Goal: Task Accomplishment & Management: Use online tool/utility

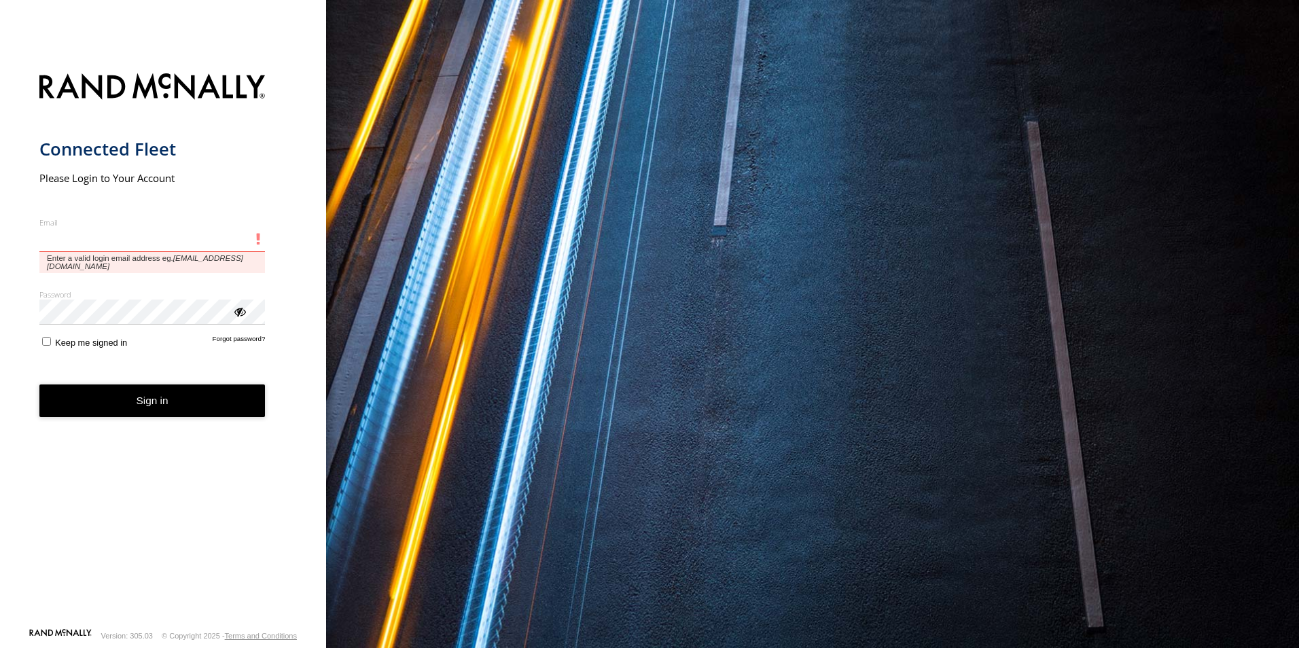
click at [56, 235] on input "Email" at bounding box center [152, 240] width 226 height 24
click at [82, 239] on input "Email" at bounding box center [152, 240] width 226 height 24
click at [82, 238] on input "Email" at bounding box center [152, 240] width 226 height 24
type input "**********"
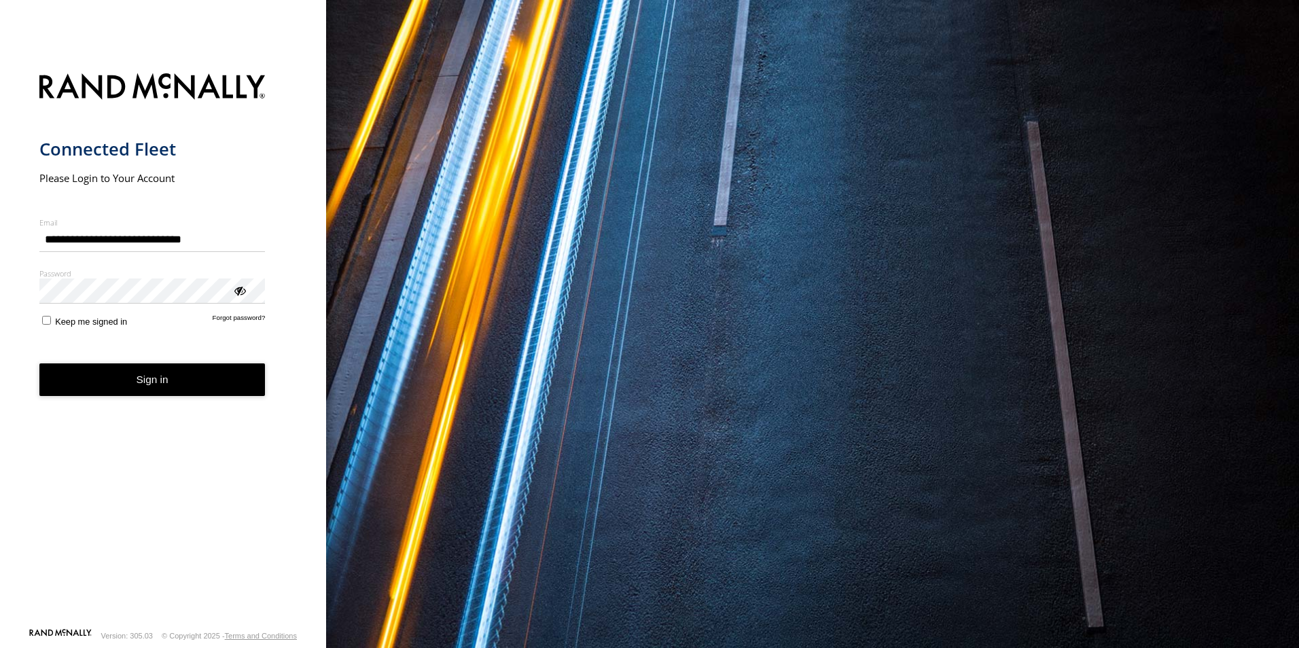
click at [147, 382] on button "Sign in" at bounding box center [152, 379] width 226 height 33
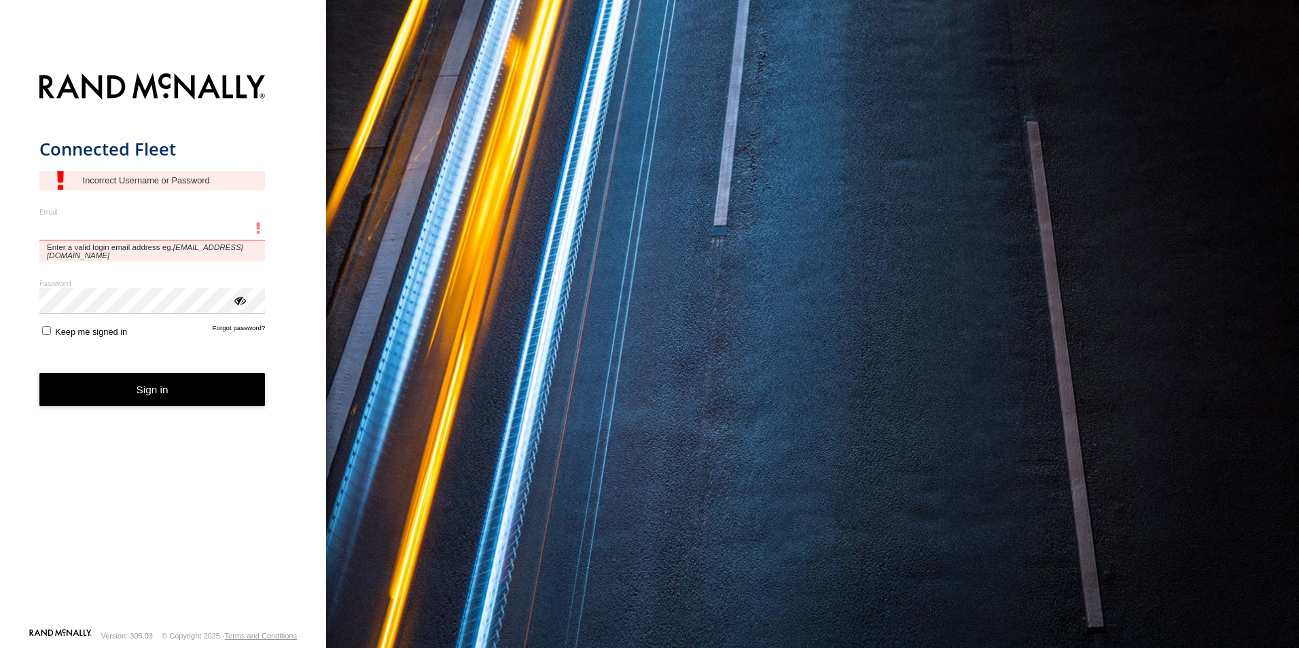
click at [102, 234] on input "Email" at bounding box center [152, 229] width 226 height 24
type input "**********"
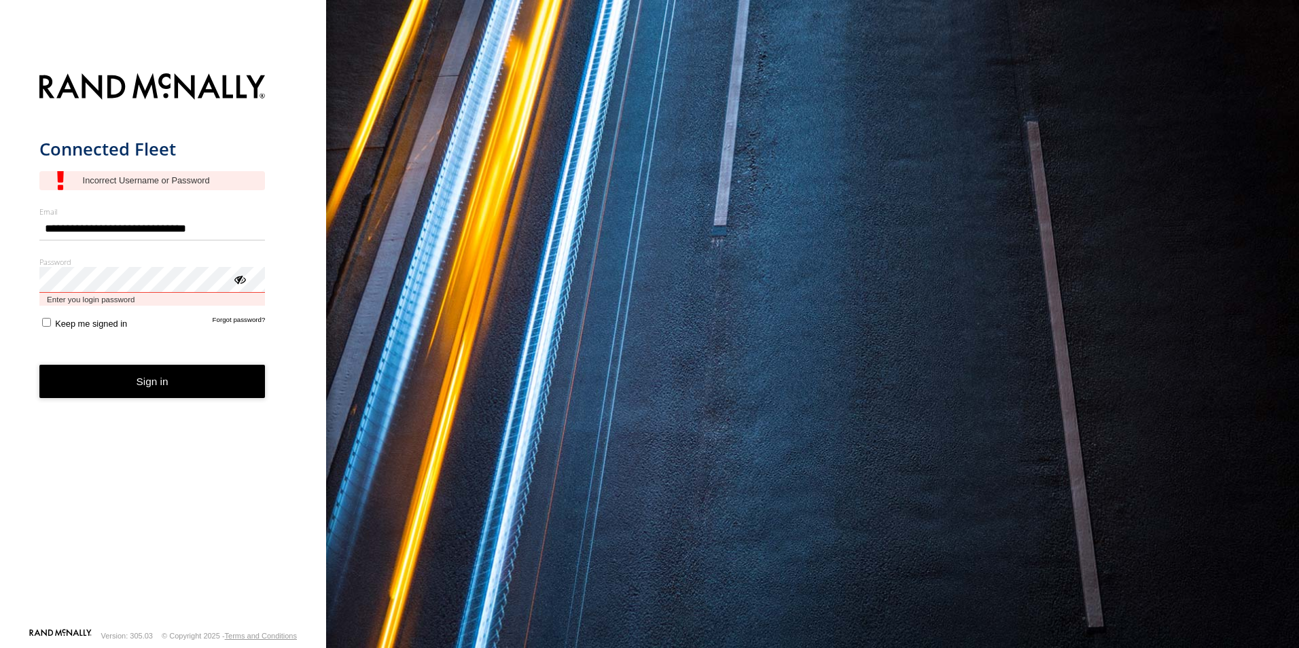
click at [39, 365] on button "Sign in" at bounding box center [152, 381] width 226 height 33
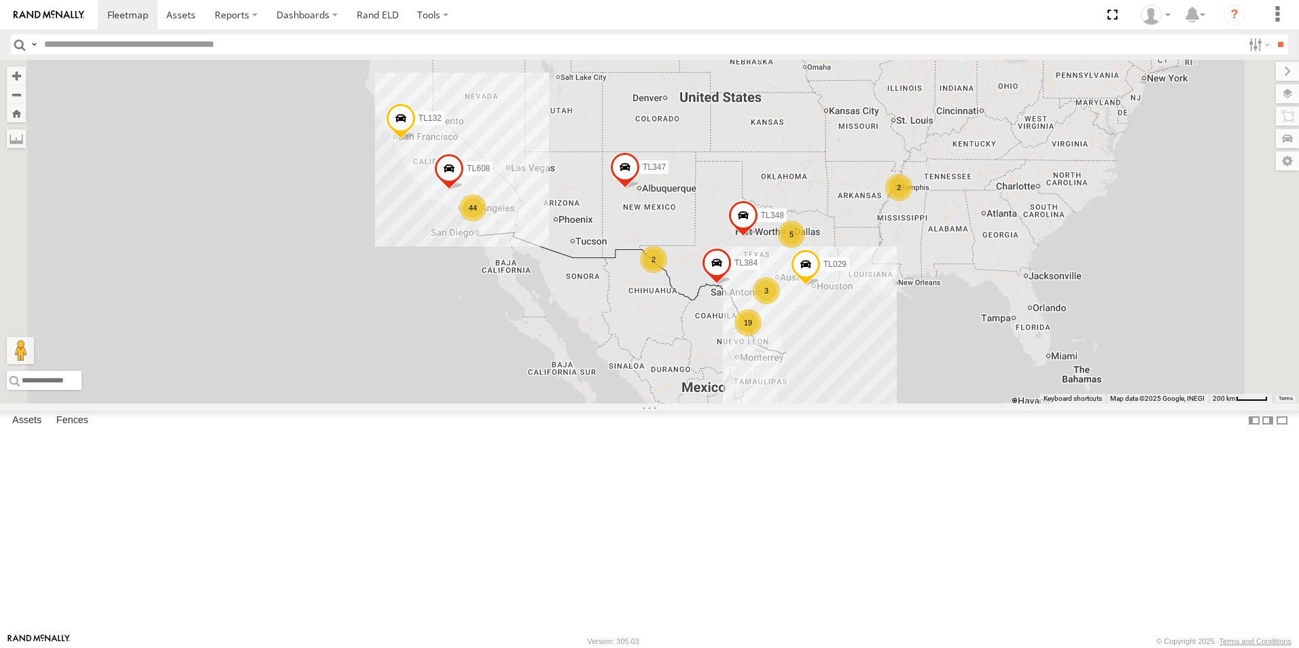
click at [912, 201] on div "2" at bounding box center [898, 187] width 27 height 27
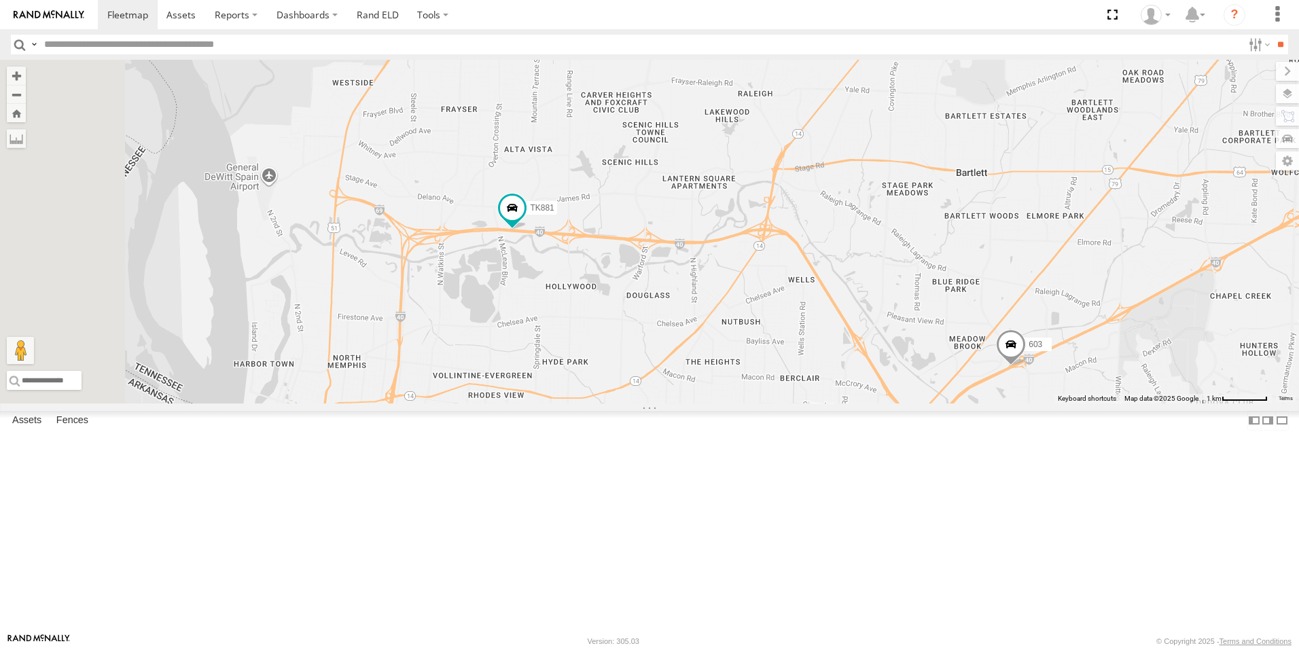
drag, startPoint x: 541, startPoint y: 165, endPoint x: 662, endPoint y: 236, distance: 139.8
click at [662, 236] on div "TL384 TL348 TL029 TL132 TL347 TL608 603 TK881" at bounding box center [649, 232] width 1299 height 344
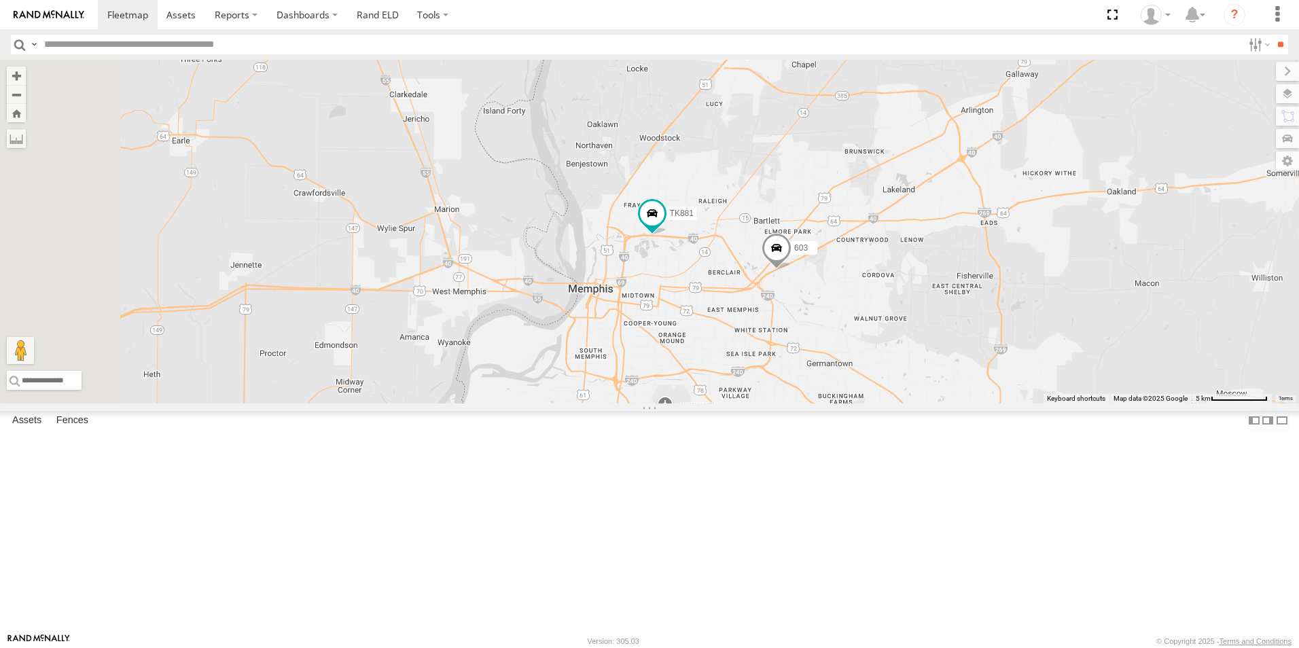
drag, startPoint x: 666, startPoint y: 421, endPoint x: 834, endPoint y: 383, distance: 172.1
click at [834, 383] on div "TL384 TL348 TL029 TL132 TL347 TL608 603 TK881" at bounding box center [649, 232] width 1299 height 344
